Goal: Task Accomplishment & Management: Use online tool/utility

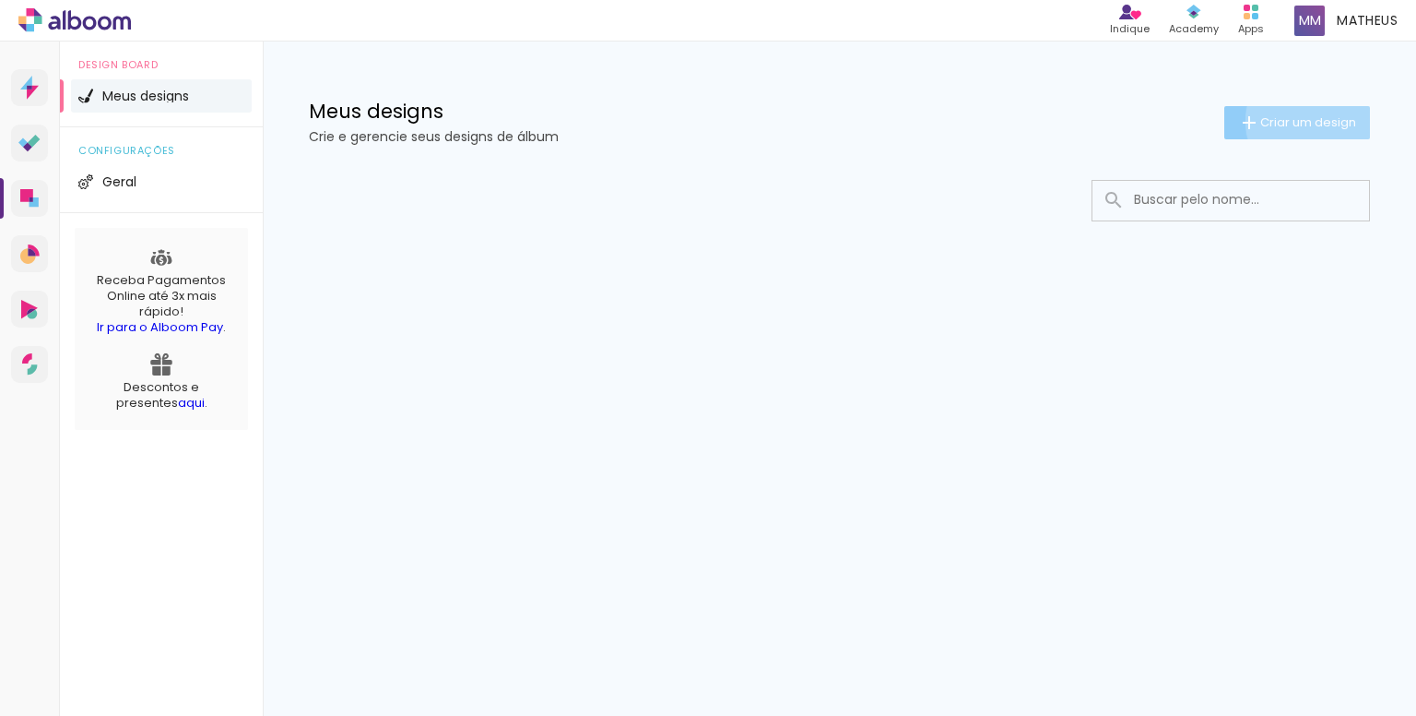
click at [1309, 121] on span "Criar um design" at bounding box center [1309, 122] width 96 height 12
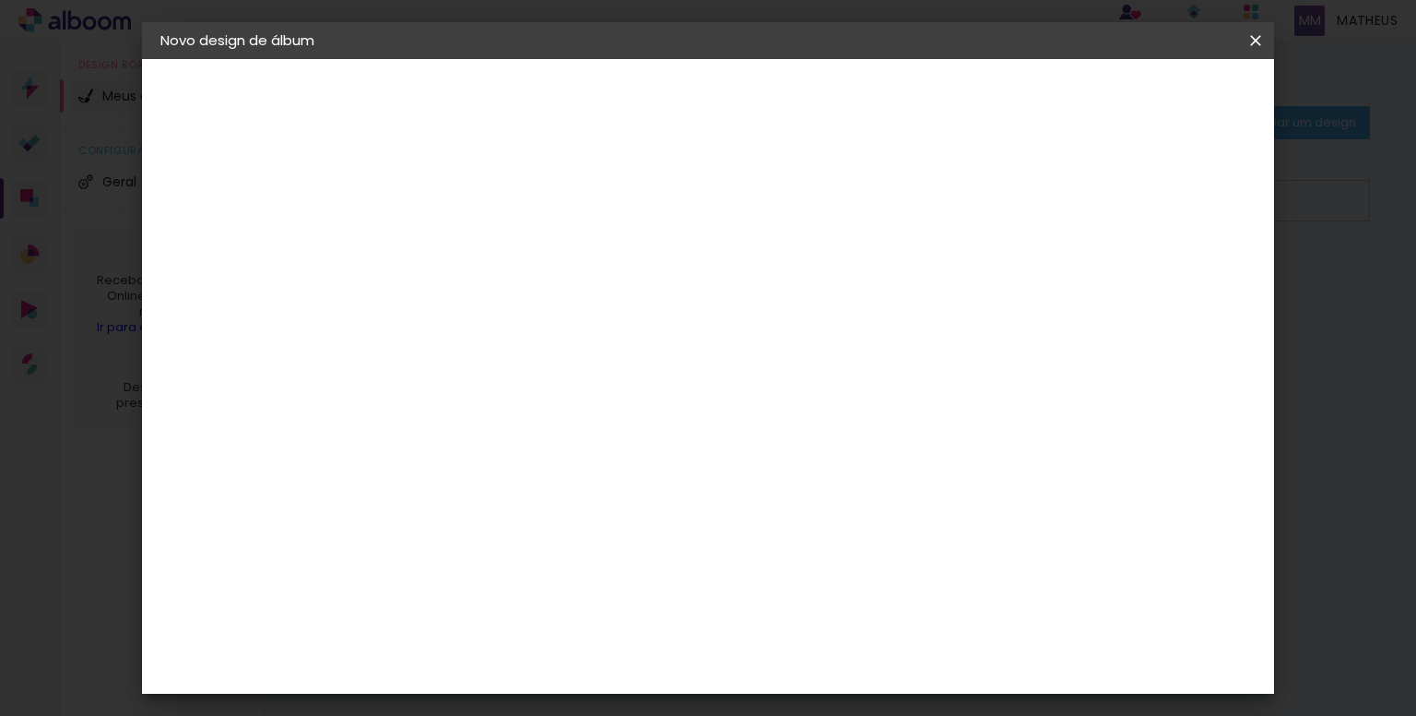
click at [462, 252] on input at bounding box center [462, 247] width 0 height 29
type input "[PERSON_NAME] e Cleide"
type paper-input "[PERSON_NAME] e Cleide"
click at [651, 88] on paper-button "Avançar" at bounding box center [606, 97] width 90 height 31
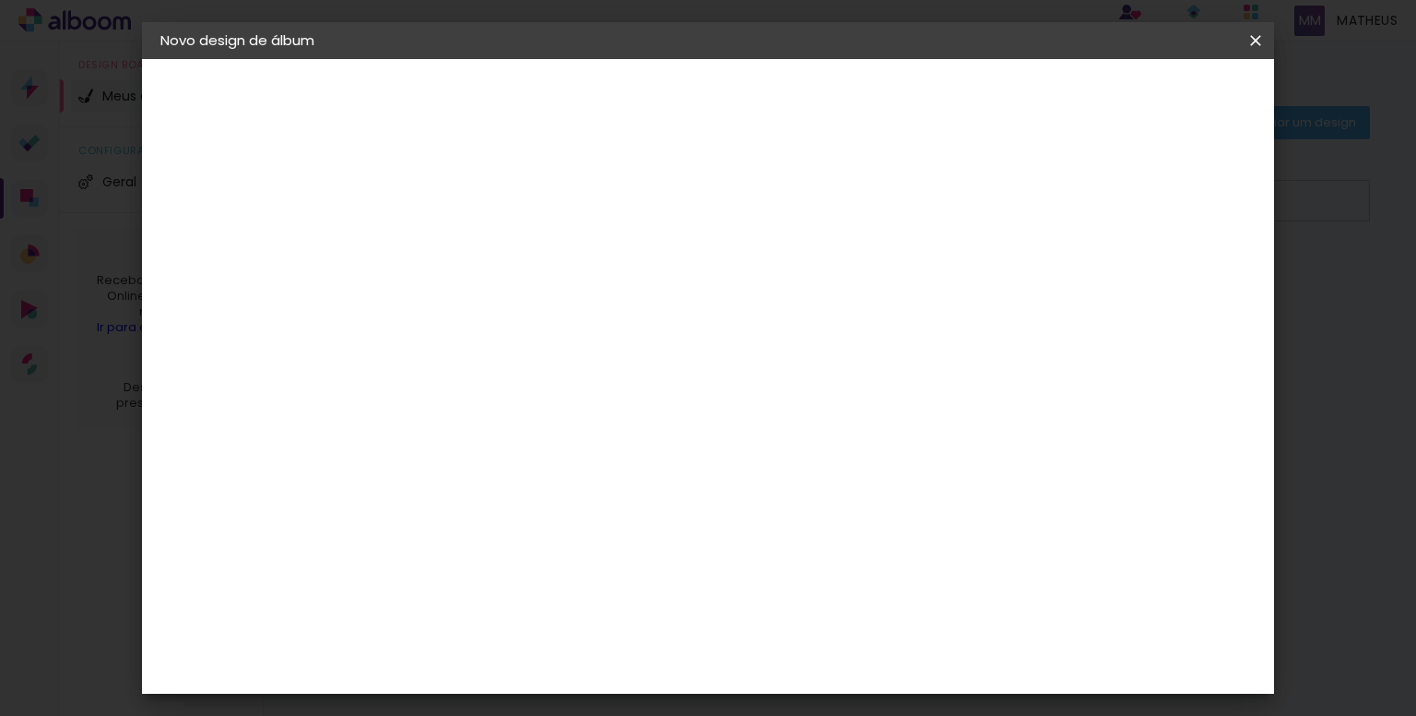
click at [785, 292] on div "Sugerir uma encadernadora" at bounding box center [727, 293] width 114 height 30
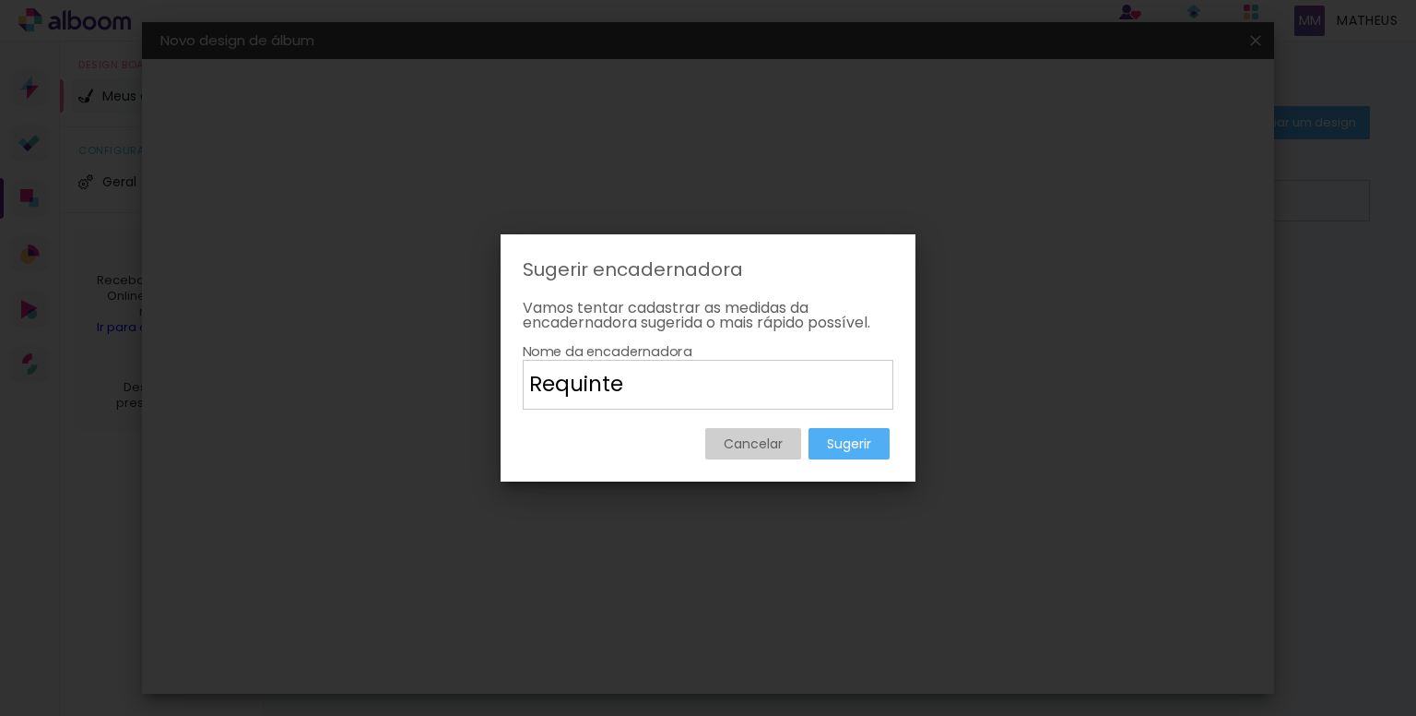
type input "Requinte"
type paper-input "Requinte"
click at [0, 0] on slot "Sugerir" at bounding box center [0, 0] width 0 height 0
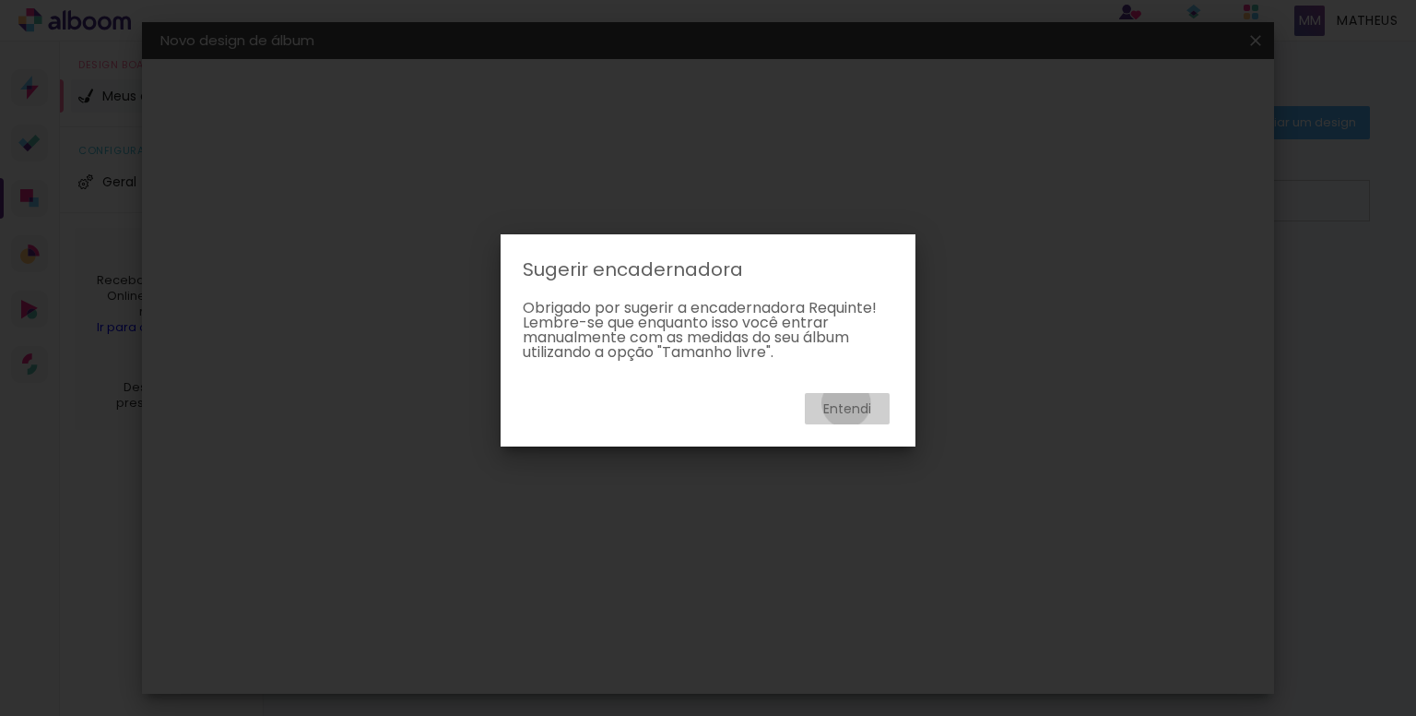
click at [0, 0] on slot "Entendi" at bounding box center [0, 0] width 0 height 0
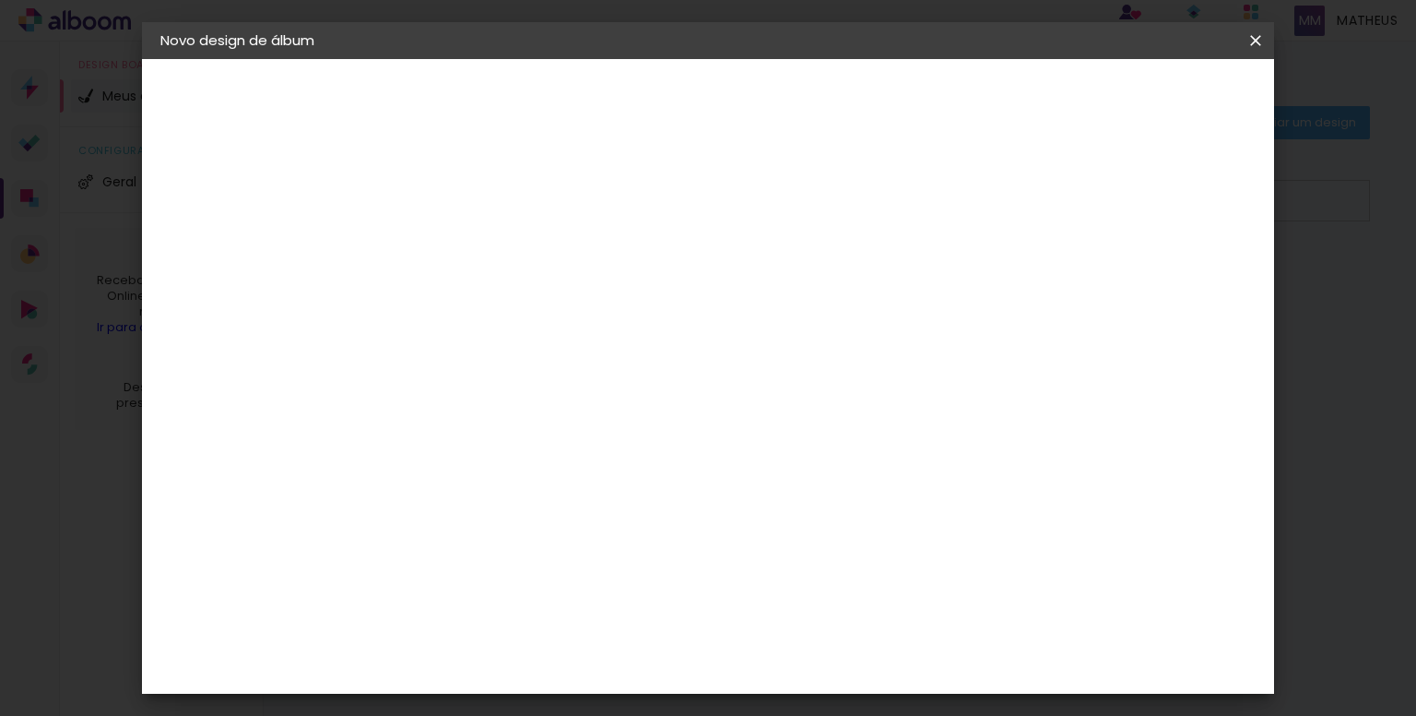
click at [531, 255] on input at bounding box center [509, 258] width 186 height 23
type input "requ"
type paper-input "requ"
click at [498, 400] on paper-item "Requinte" at bounding box center [490, 417] width 162 height 41
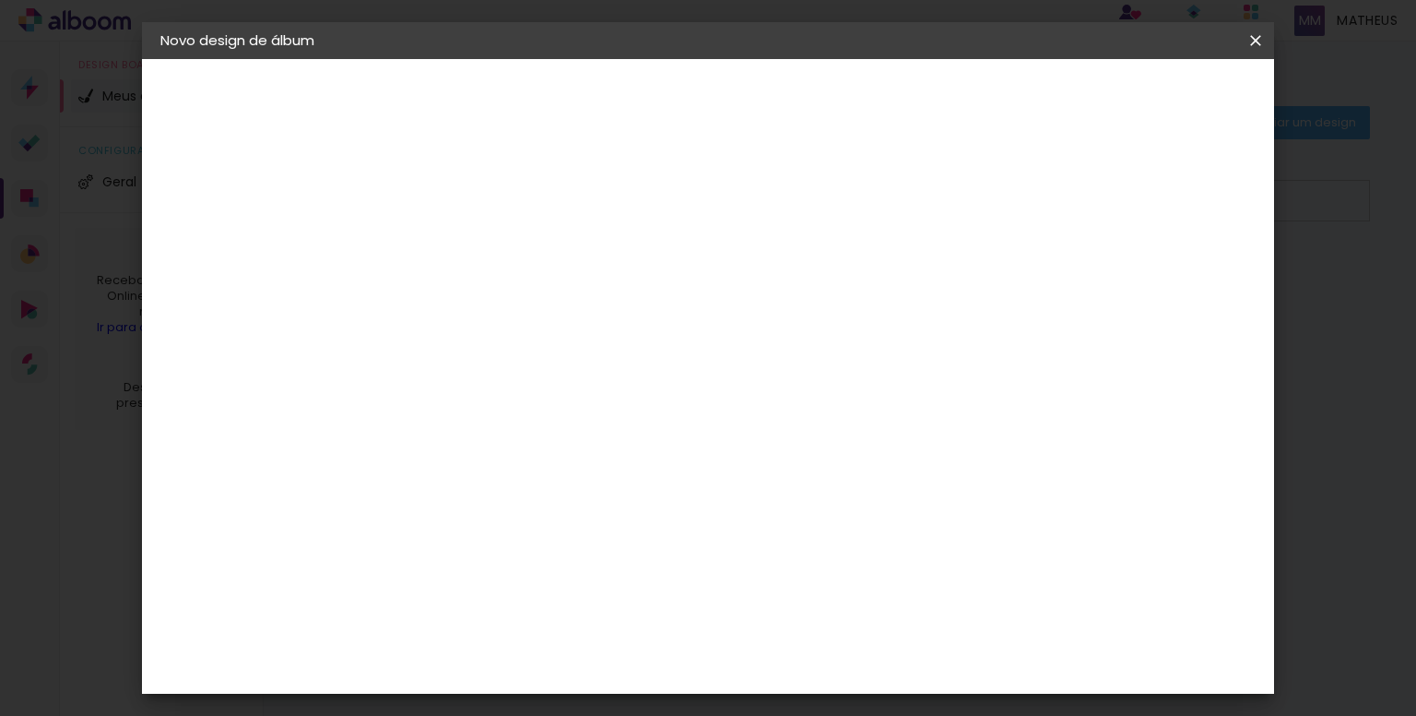
click at [550, 398] on paper-item "Requinte" at bounding box center [490, 417] width 162 height 41
click at [513, 411] on div "Requinte" at bounding box center [481, 416] width 64 height 15
click at [0, 0] on slot "Avançar" at bounding box center [0, 0] width 0 height 0
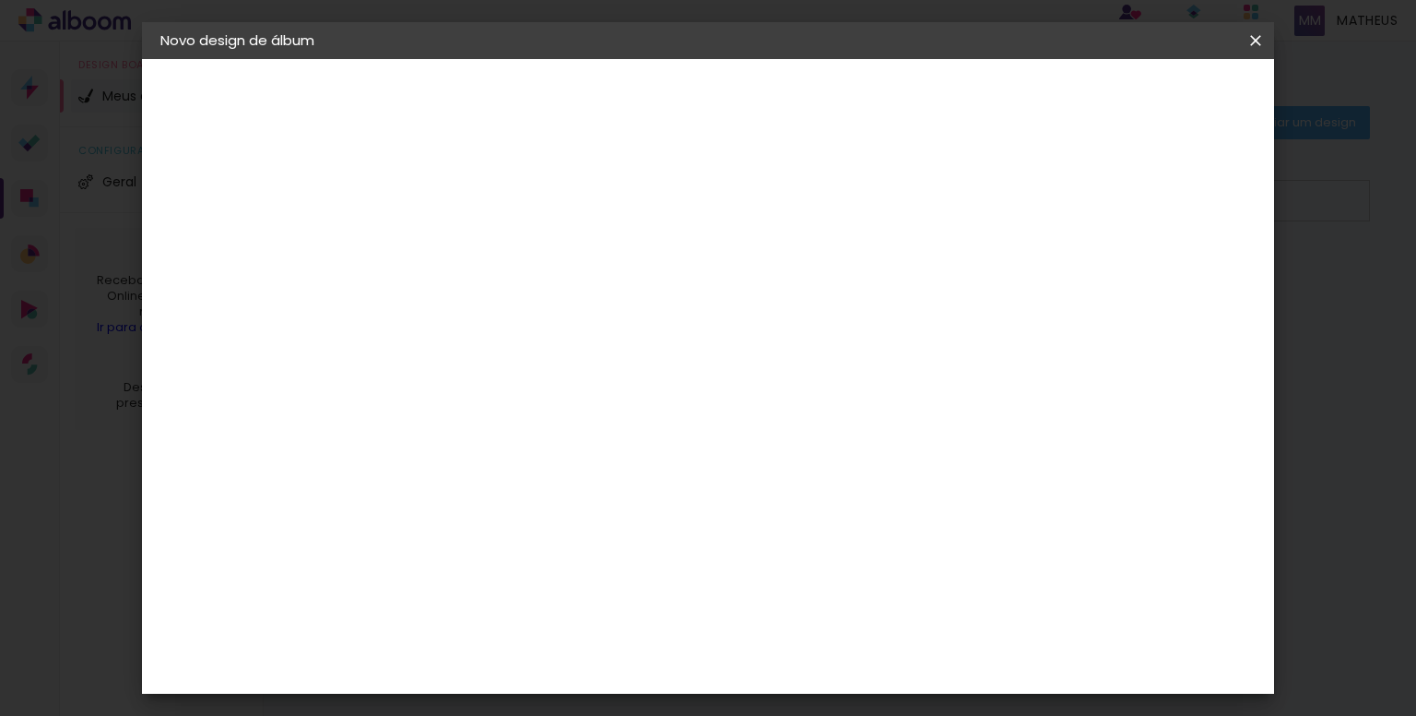
click at [260, 187] on div "2. Especificações" at bounding box center [261, 189] width 202 height 22
click at [0, 0] on slot "Voltar" at bounding box center [0, 0] width 0 height 0
click at [0, 0] on slot "Tamanho Livre" at bounding box center [0, 0] width 0 height 0
click at [758, 261] on paper-item "Tamanho Livre" at bounding box center [676, 280] width 164 height 41
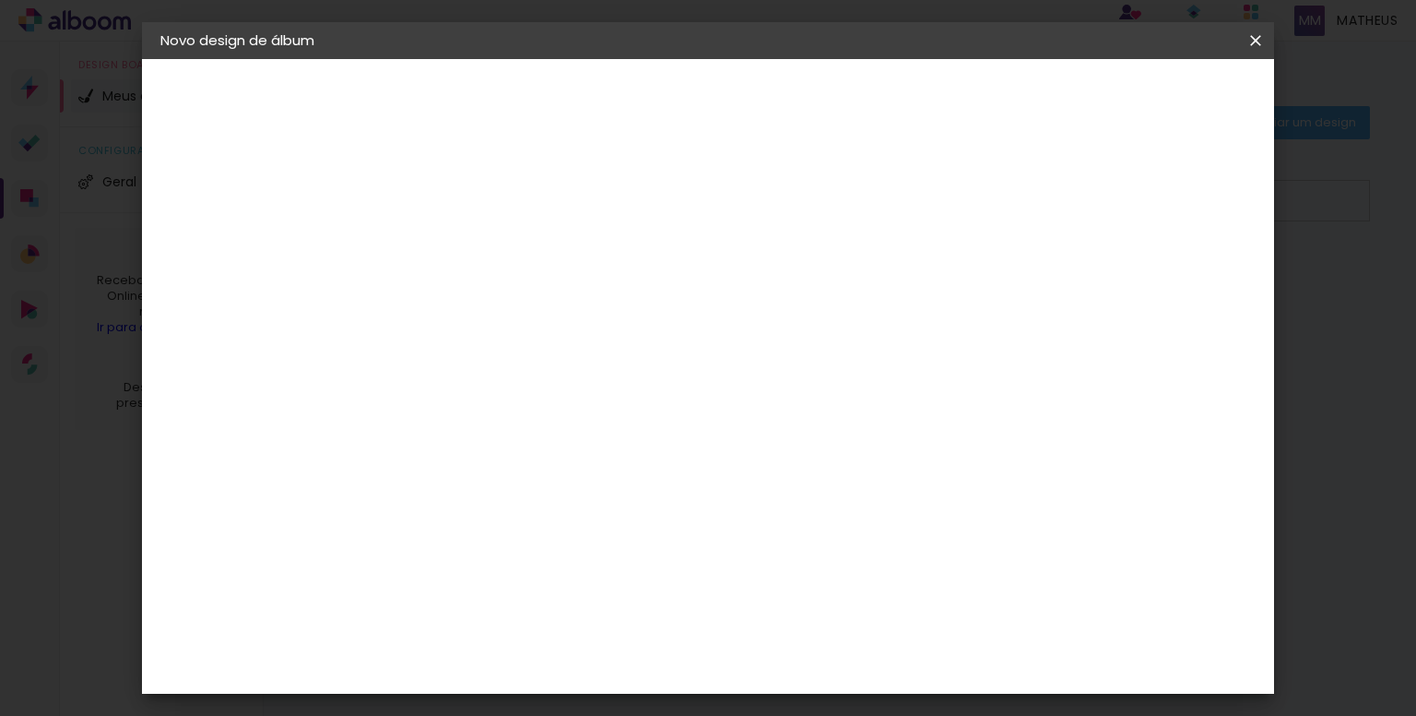
click at [758, 261] on paper-item "Tamanho Livre" at bounding box center [676, 280] width 164 height 41
click at [0, 0] on slot "Avançar" at bounding box center [0, 0] width 0 height 0
click at [666, 286] on span "cm" at bounding box center [672, 289] width 22 height 28
click at [413, 338] on input "30" at bounding box center [404, 334] width 48 height 28
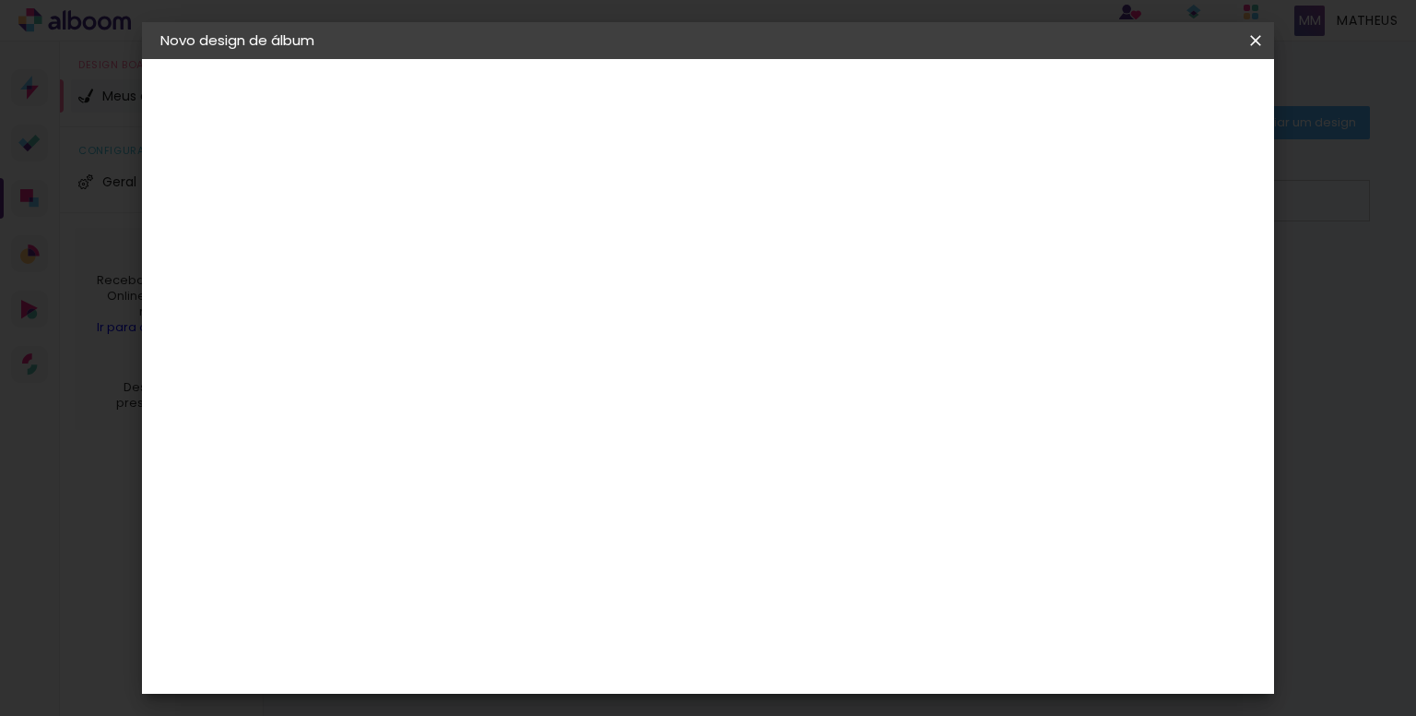
click at [796, 382] on quentale-layouter at bounding box center [784, 335] width 657 height 328
click at [712, 361] on div at bounding box center [622, 407] width 214 height 142
